Goal: Check status

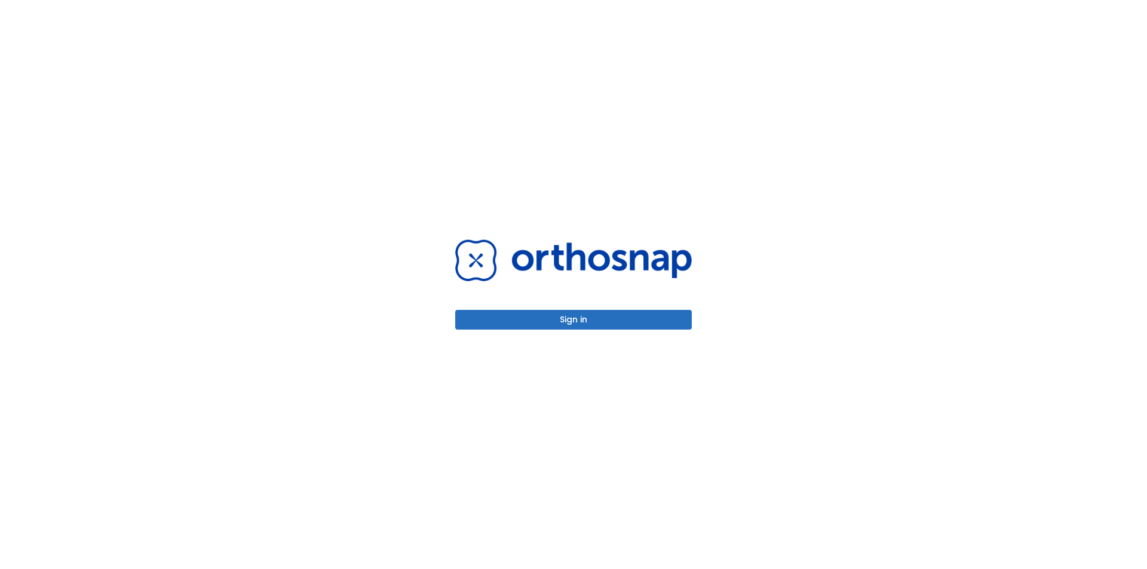
click at [578, 318] on button "Sign in" at bounding box center [573, 320] width 237 height 20
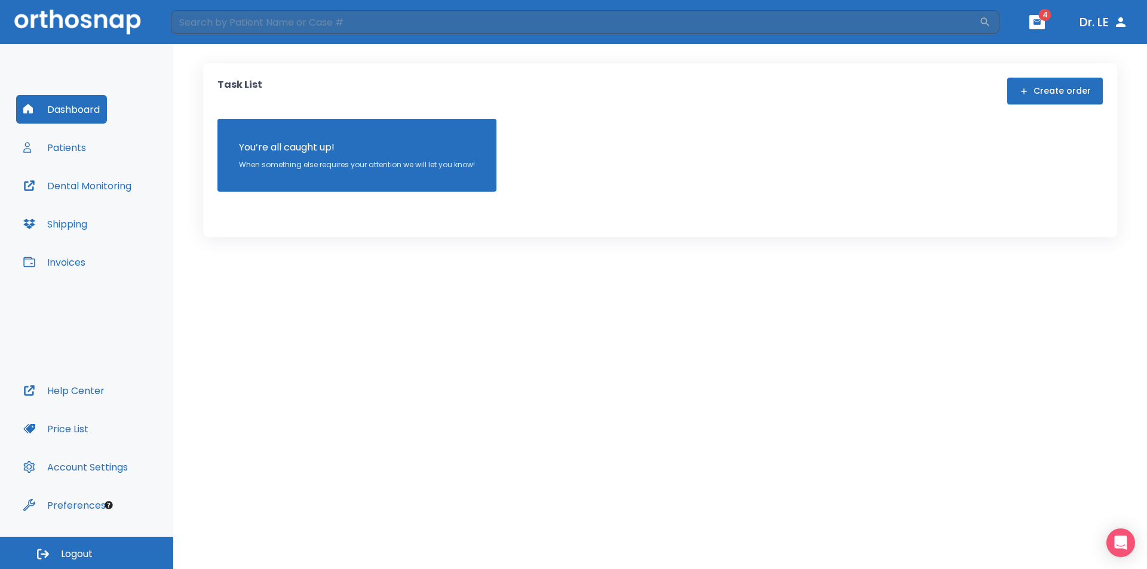
click at [57, 154] on button "Patients" at bounding box center [54, 147] width 77 height 29
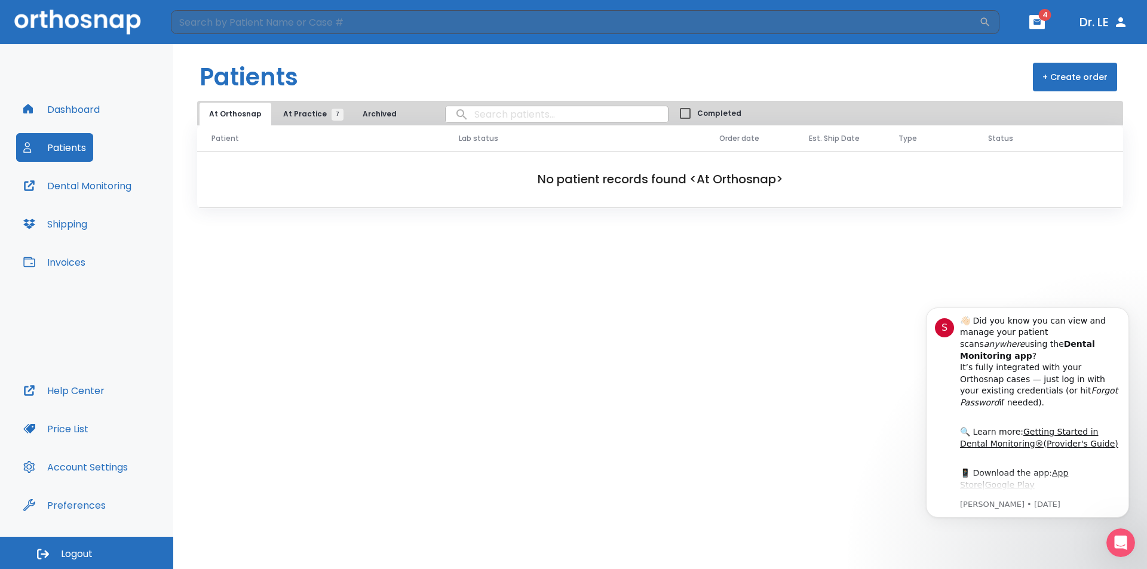
click at [299, 116] on span "At Practice 7" at bounding box center [310, 114] width 54 height 11
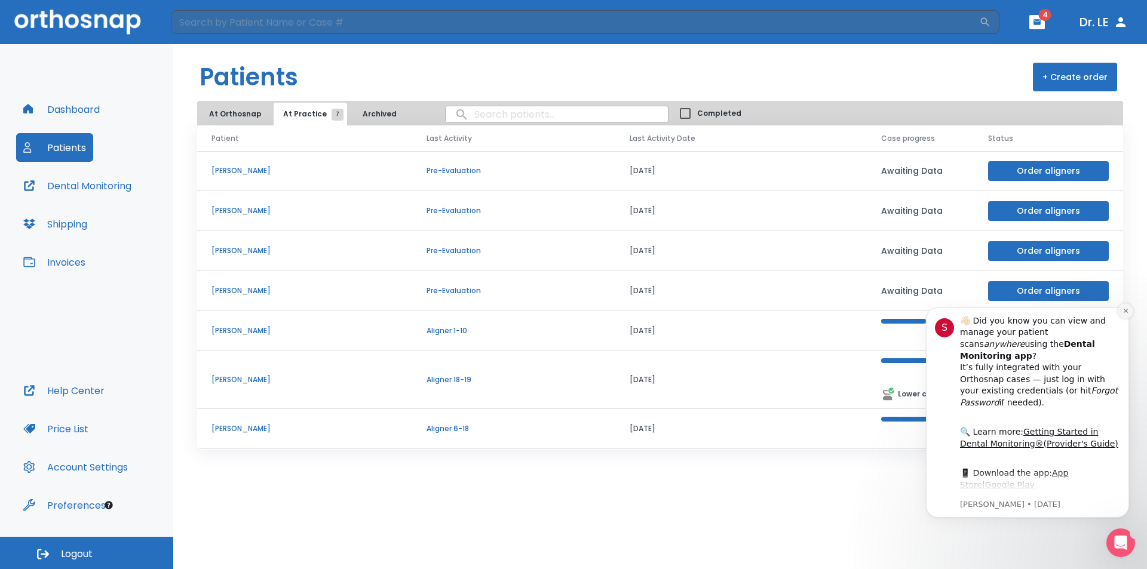
click at [1131, 308] on button "Dismiss notification" at bounding box center [1126, 311] width 16 height 16
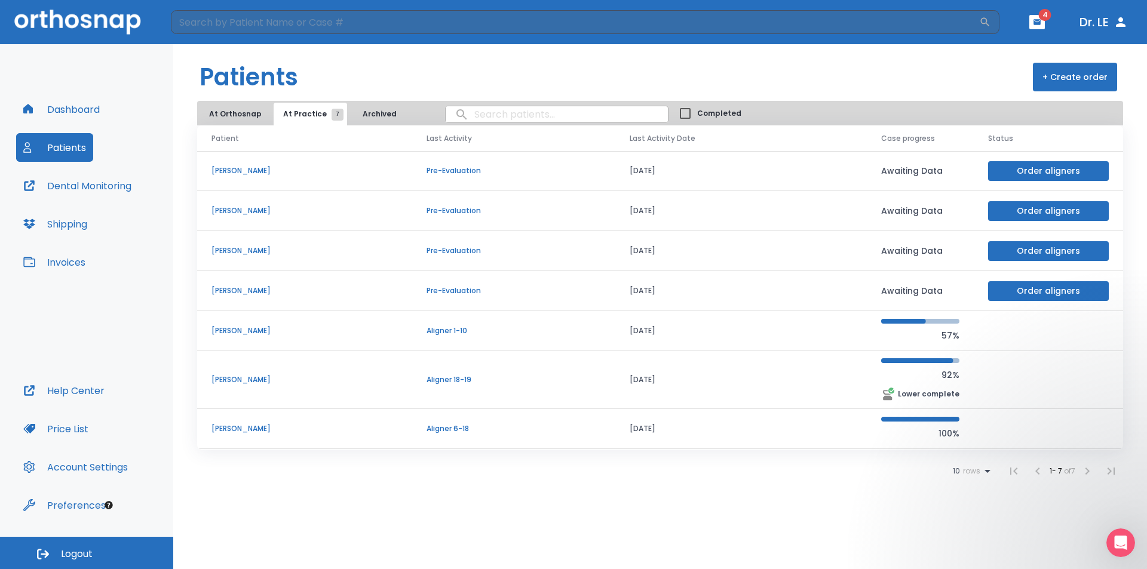
click at [251, 382] on p "[PERSON_NAME]" at bounding box center [304, 380] width 186 height 11
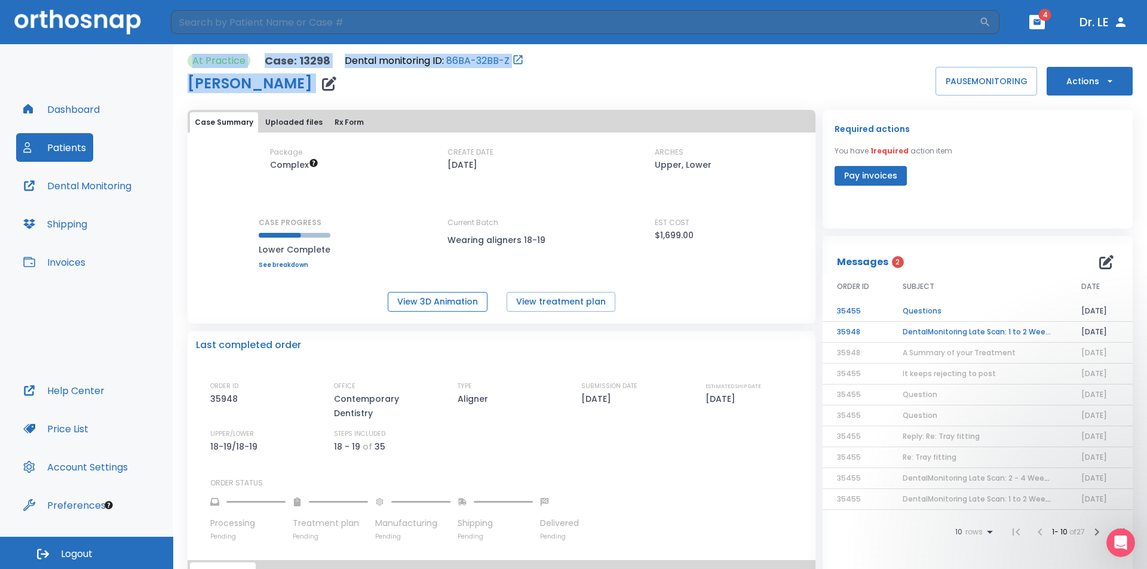
click at [429, 299] on button "View 3D Animation" at bounding box center [438, 302] width 100 height 20
